Goal: Task Accomplishment & Management: Use online tool/utility

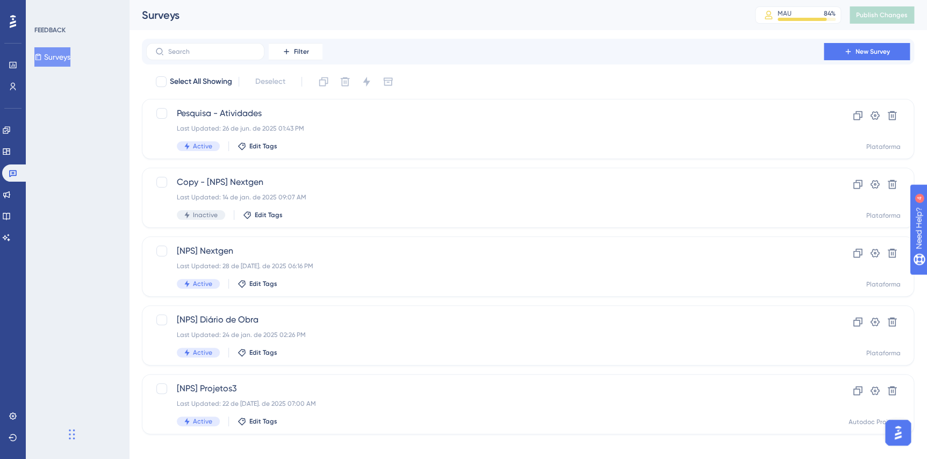
click at [12, 22] on icon at bounding box center [13, 21] width 6 height 13
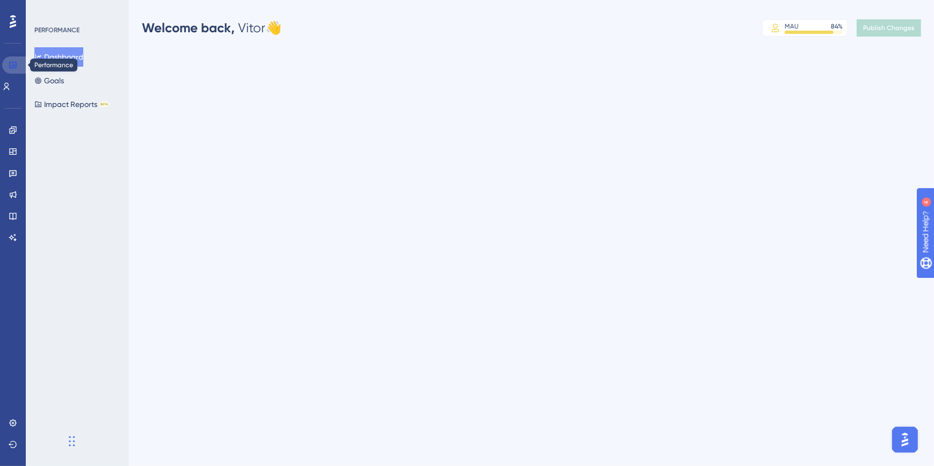
click at [10, 59] on link at bounding box center [15, 64] width 26 height 17
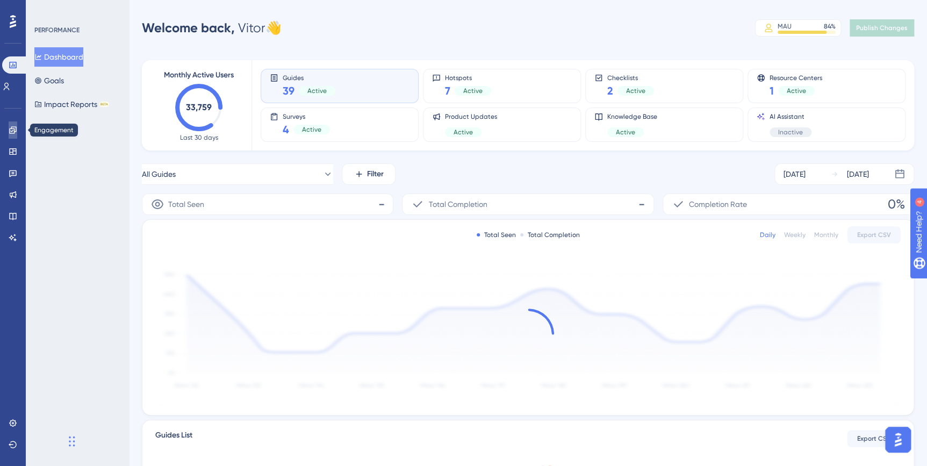
click at [10, 128] on icon at bounding box center [13, 130] width 9 height 9
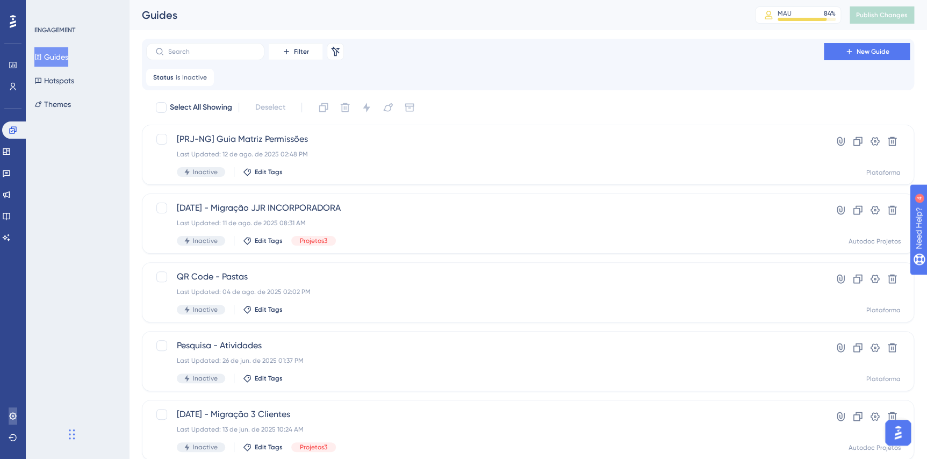
click at [13, 409] on link at bounding box center [13, 415] width 9 height 17
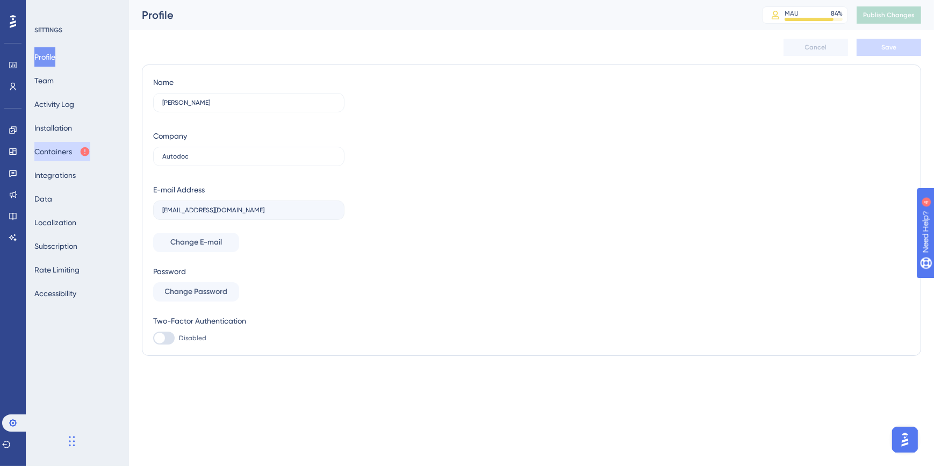
click at [59, 150] on button "Containers" at bounding box center [62, 151] width 56 height 19
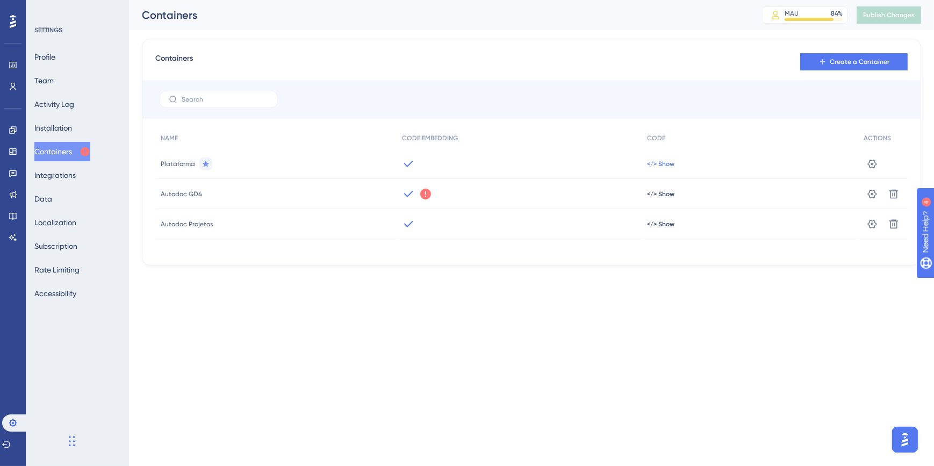
click at [656, 162] on span "</> Show" at bounding box center [660, 164] width 27 height 9
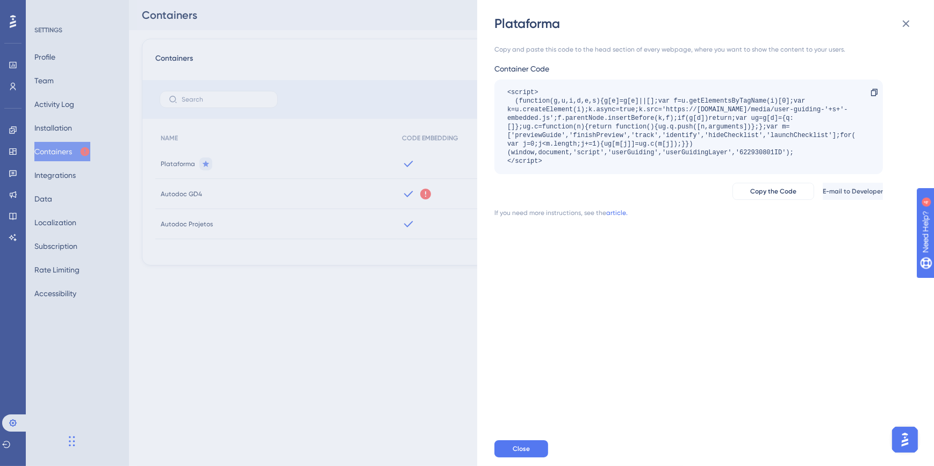
drag, startPoint x: 576, startPoint y: 161, endPoint x: 505, endPoint y: 86, distance: 103.8
click at [505, 86] on div "<script> (function(g,u,i,d,e,s){g[e]=g[e]||[];var f=u.getElementsByTagName(i)[0…" at bounding box center [688, 127] width 389 height 95
drag, startPoint x: 505, startPoint y: 86, endPoint x: 551, endPoint y: 138, distance: 69.7
click at [551, 138] on div "<script> (function(g,u,i,d,e,s){g[e]=g[e]||[];var f=u.getElementsByTagName(i)[0…" at bounding box center [683, 126] width 352 height 77
drag, startPoint x: 549, startPoint y: 161, endPoint x: 492, endPoint y: 85, distance: 94.9
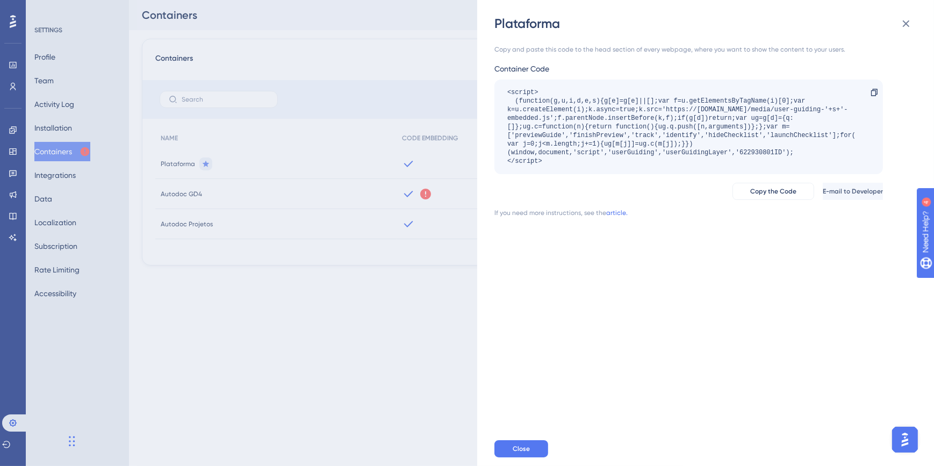
click at [492, 85] on div "Plataforma Copy and paste this code to the head section of every webpage, where…" at bounding box center [705, 233] width 457 height 466
drag, startPoint x: 492, startPoint y: 85, endPoint x: 551, endPoint y: 141, distance: 81.4
click at [551, 141] on div "<script> (function(g,u,i,d,e,s){g[e]=g[e]||[];var f=u.getElementsByTagName(i)[0…" at bounding box center [683, 126] width 352 height 77
drag, startPoint x: 550, startPoint y: 159, endPoint x: 497, endPoint y: 95, distance: 83.2
click at [497, 95] on div "<script> (function(g,u,i,d,e,s){g[e]=g[e]||[];var f=u.getElementsByTagName(i)[0…" at bounding box center [688, 127] width 389 height 95
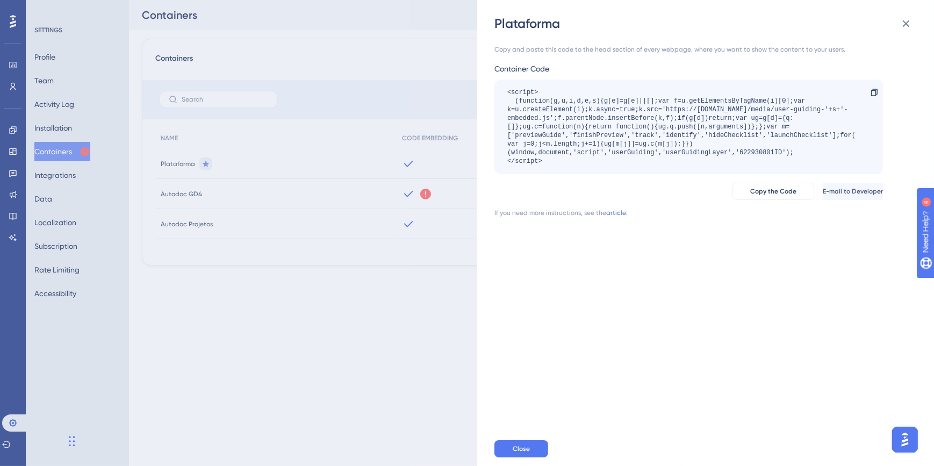
drag, startPoint x: 497, startPoint y: 95, endPoint x: 547, endPoint y: 159, distance: 80.8
click at [547, 159] on div "<script> (function(g,u,i,d,e,s){g[e]=g[e]||[];var f=u.getElementsByTagName(i)[0…" at bounding box center [683, 126] width 352 height 77
drag, startPoint x: 557, startPoint y: 162, endPoint x: 492, endPoint y: 84, distance: 101.9
click at [492, 84] on div "Plataforma Copy and paste this code to the head section of every webpage, where…" at bounding box center [705, 233] width 457 height 466
drag, startPoint x: 492, startPoint y: 84, endPoint x: 558, endPoint y: 149, distance: 93.5
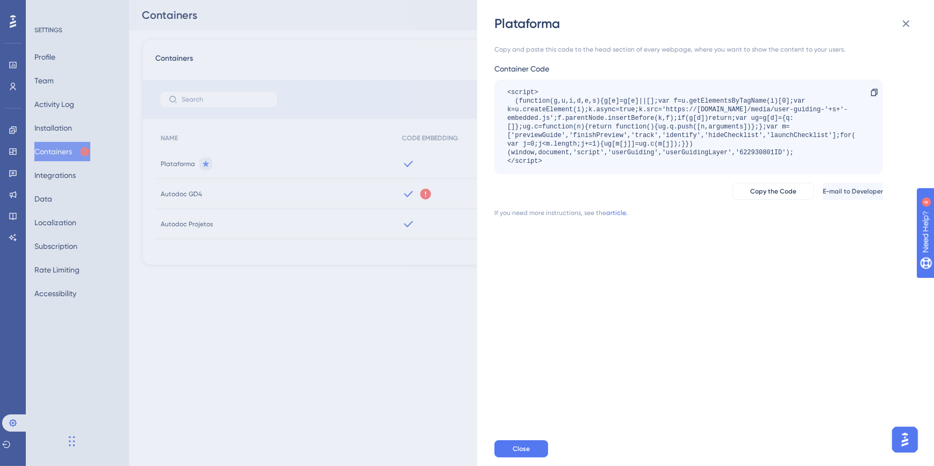
click at [558, 149] on div "<script> (function(g,u,i,d,e,s){g[e]=g[e]||[];var f=u.getElementsByTagName(i)[0…" at bounding box center [683, 126] width 352 height 77
drag, startPoint x: 558, startPoint y: 163, endPoint x: 496, endPoint y: 95, distance: 92.1
click at [496, 95] on div "<script> (function(g,u,i,d,e,s){g[e]=g[e]||[];var f=u.getElementsByTagName(i)[0…" at bounding box center [688, 127] width 389 height 95
click at [649, 139] on div "<script> (function(g,u,i,d,e,s){g[e]=g[e]||[];var f=u.getElementsByTagName(i)[0…" at bounding box center [683, 126] width 352 height 77
drag, startPoint x: 550, startPoint y: 164, endPoint x: 487, endPoint y: 92, distance: 94.9
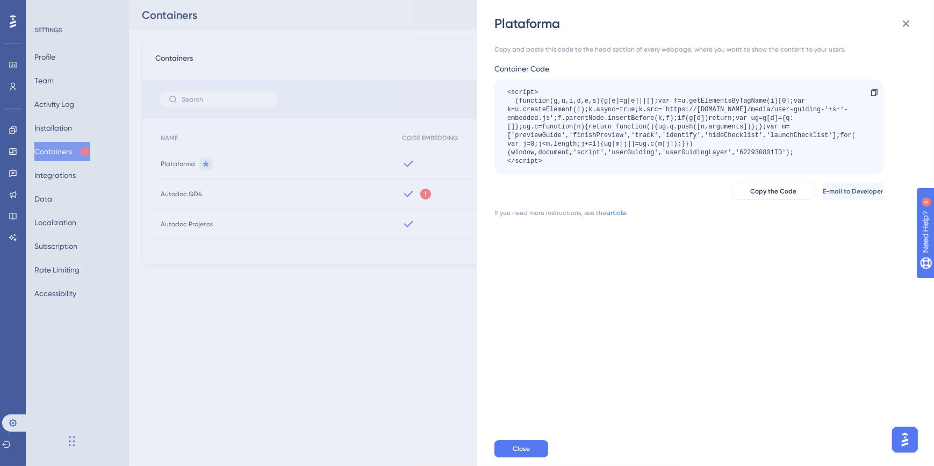
click at [487, 92] on div "Plataforma Copy and paste this code to the head section of every webpage, where…" at bounding box center [705, 233] width 457 height 466
drag, startPoint x: 487, startPoint y: 92, endPoint x: 634, endPoint y: 130, distance: 151.5
click at [634, 130] on div "<script> (function(g,u,i,d,e,s){g[e]=g[e]||[];var f=u.getElementsByTagName(i)[0…" at bounding box center [683, 126] width 352 height 77
click at [906, 21] on icon at bounding box center [906, 23] width 13 height 13
